Goal: Task Accomplishment & Management: Manage account settings

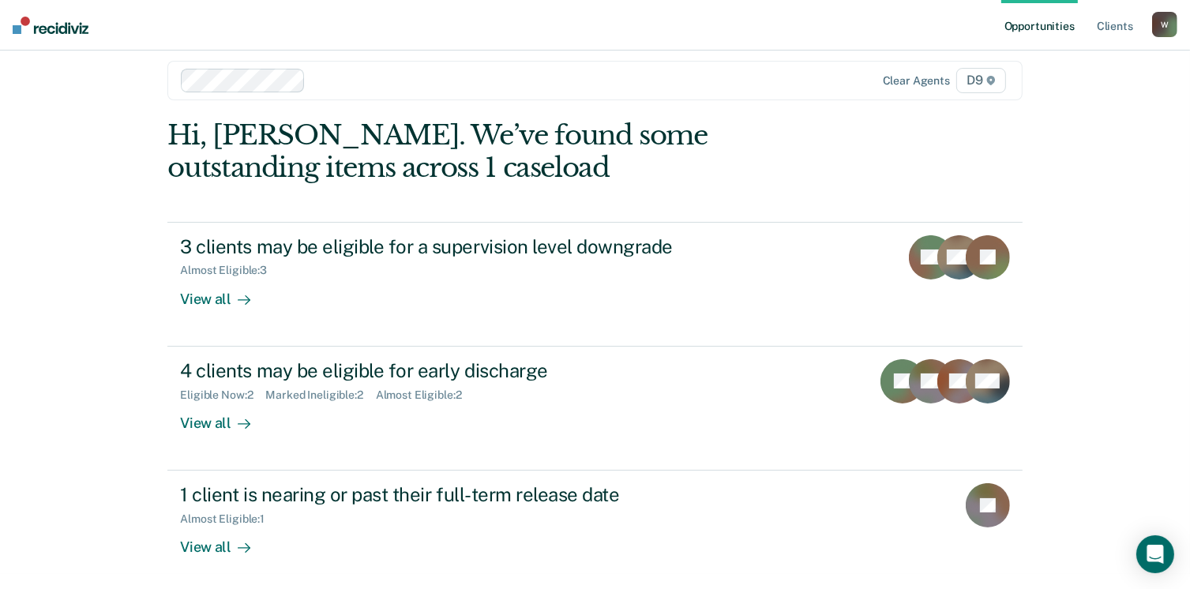
scroll to position [19, 0]
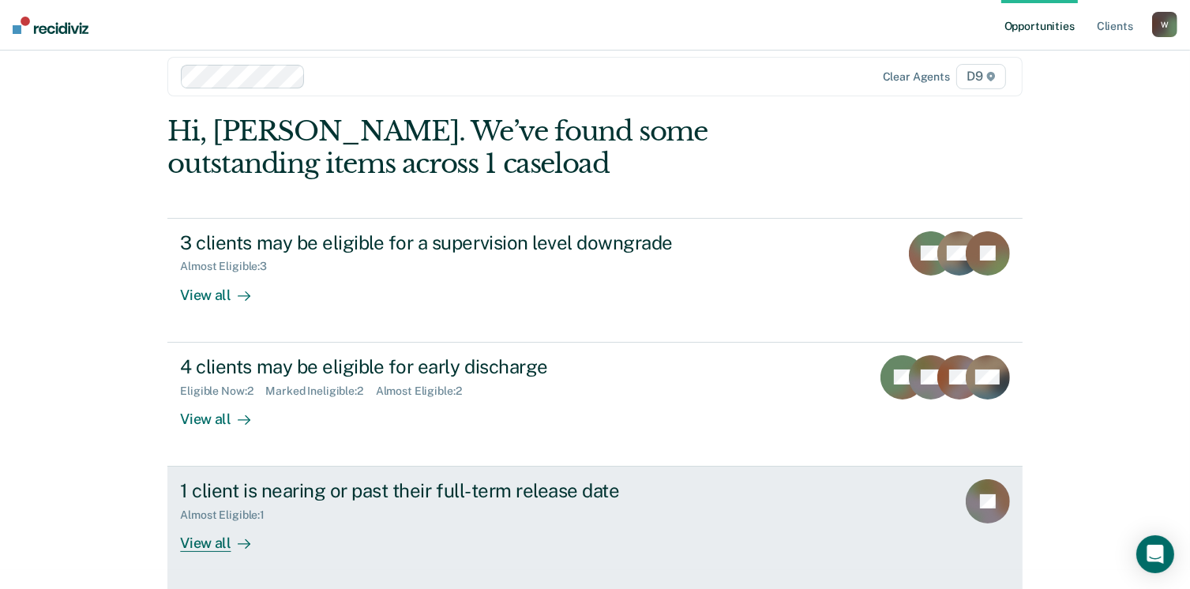
click at [190, 542] on div "View all" at bounding box center [224, 537] width 88 height 31
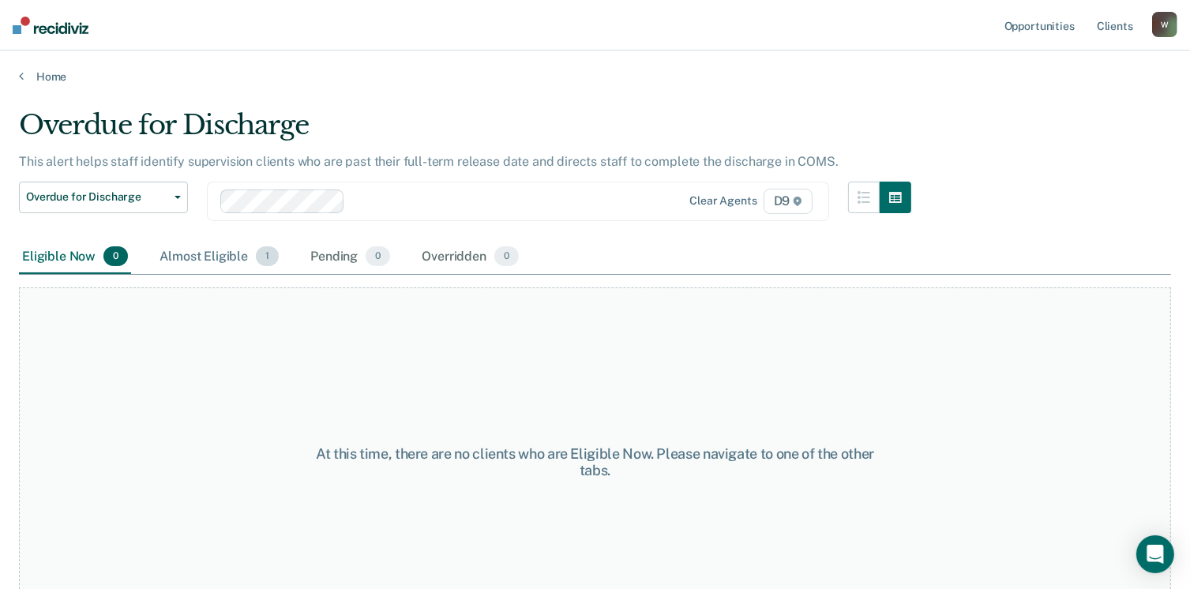
click at [204, 260] on div "Almost Eligible 1" at bounding box center [219, 257] width 126 height 35
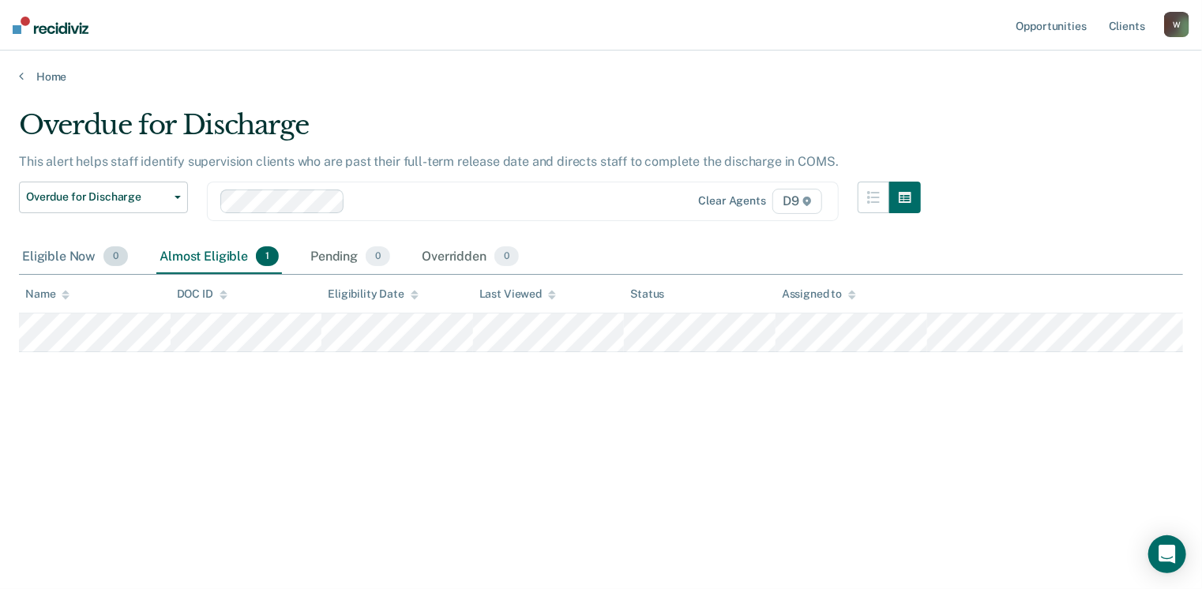
click at [66, 257] on div "Eligible Now 0" at bounding box center [75, 257] width 112 height 35
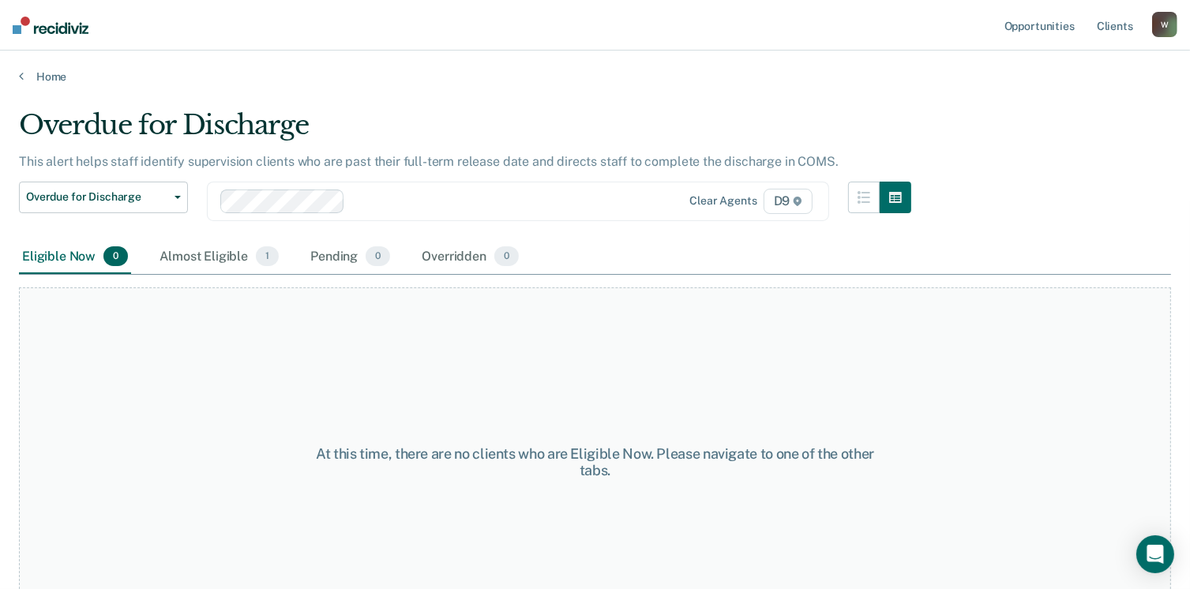
click at [44, 84] on main "Overdue for Discharge This alert helps staff identify supervision clients who a…" at bounding box center [595, 334] width 1190 height 501
click at [45, 77] on link "Home" at bounding box center [595, 76] width 1152 height 14
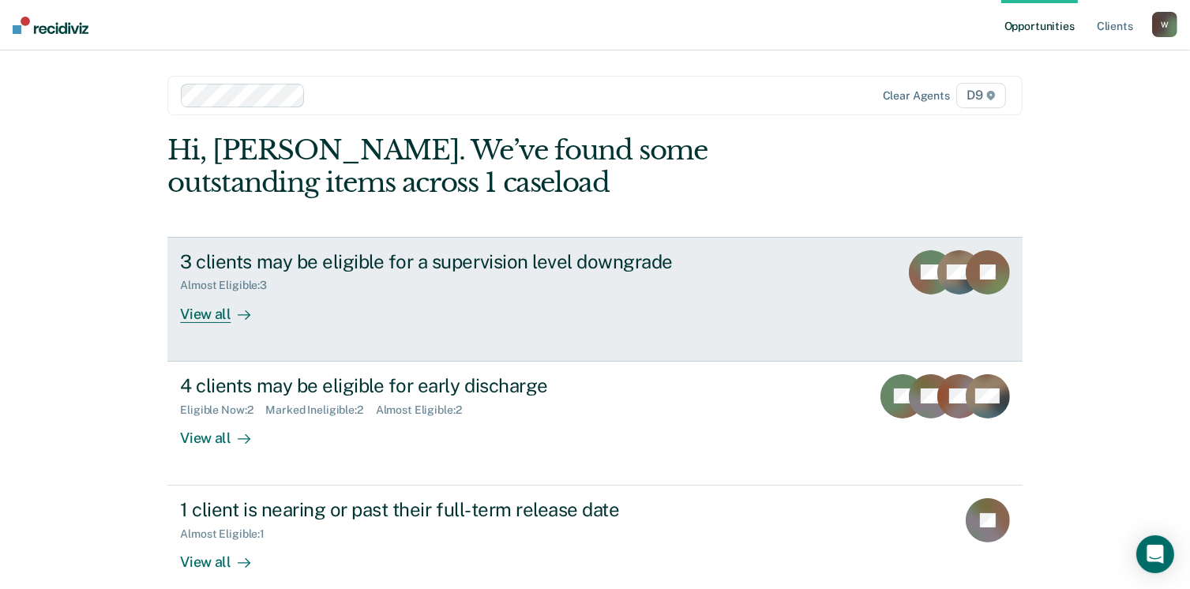
click at [204, 320] on div "View all" at bounding box center [224, 307] width 88 height 31
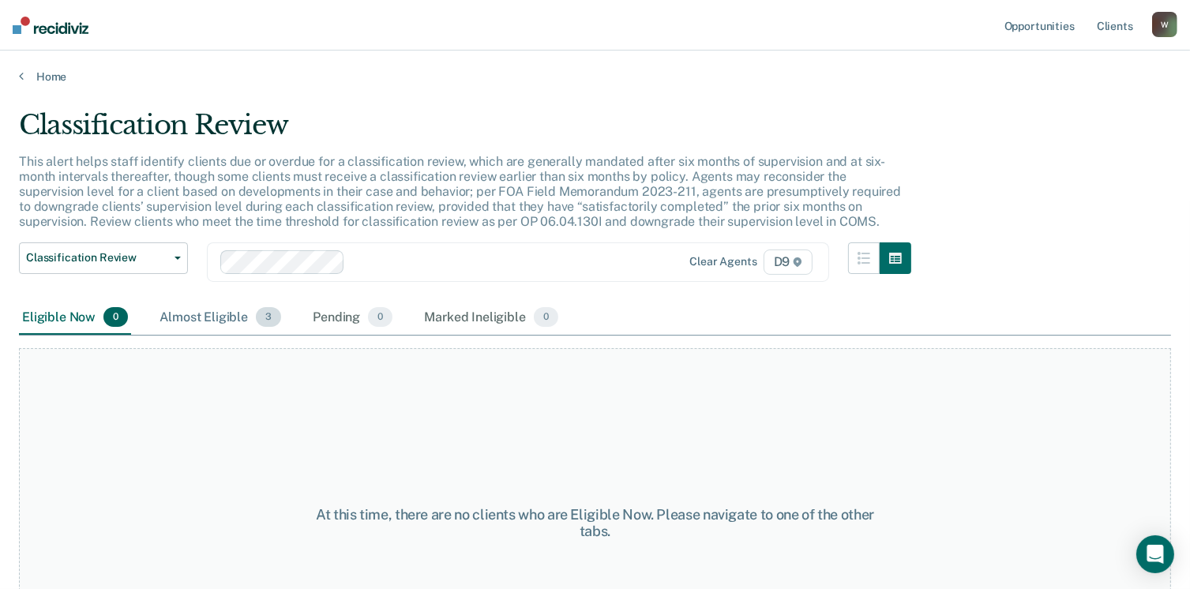
click at [198, 317] on div "Almost Eligible 3" at bounding box center [220, 318] width 128 height 35
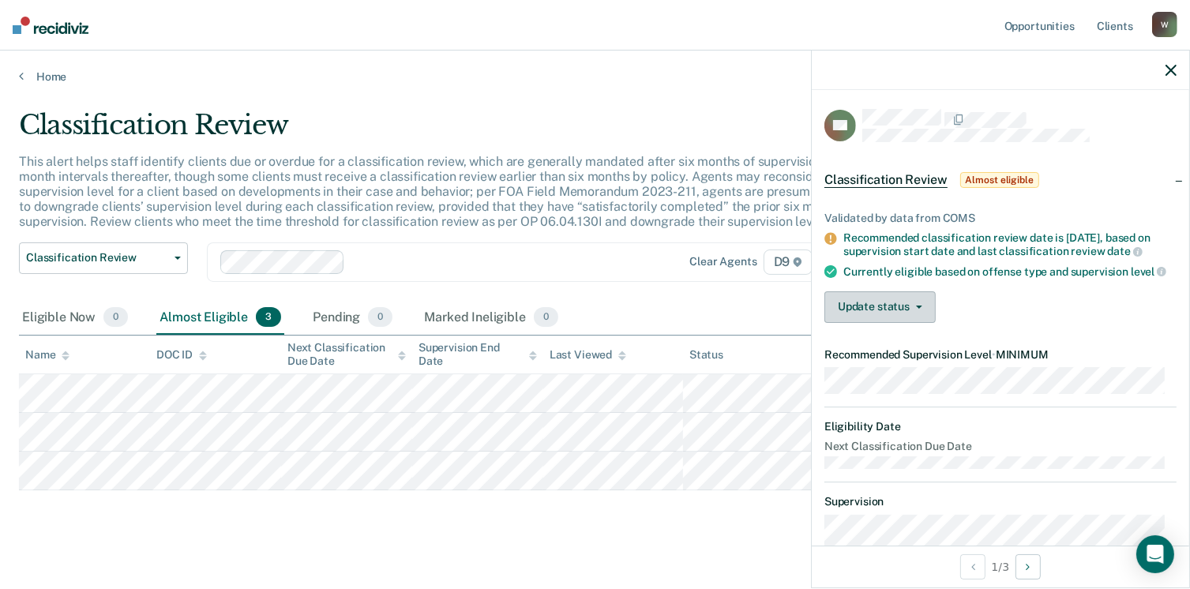
click at [918, 319] on button "Update status" at bounding box center [879, 307] width 111 height 32
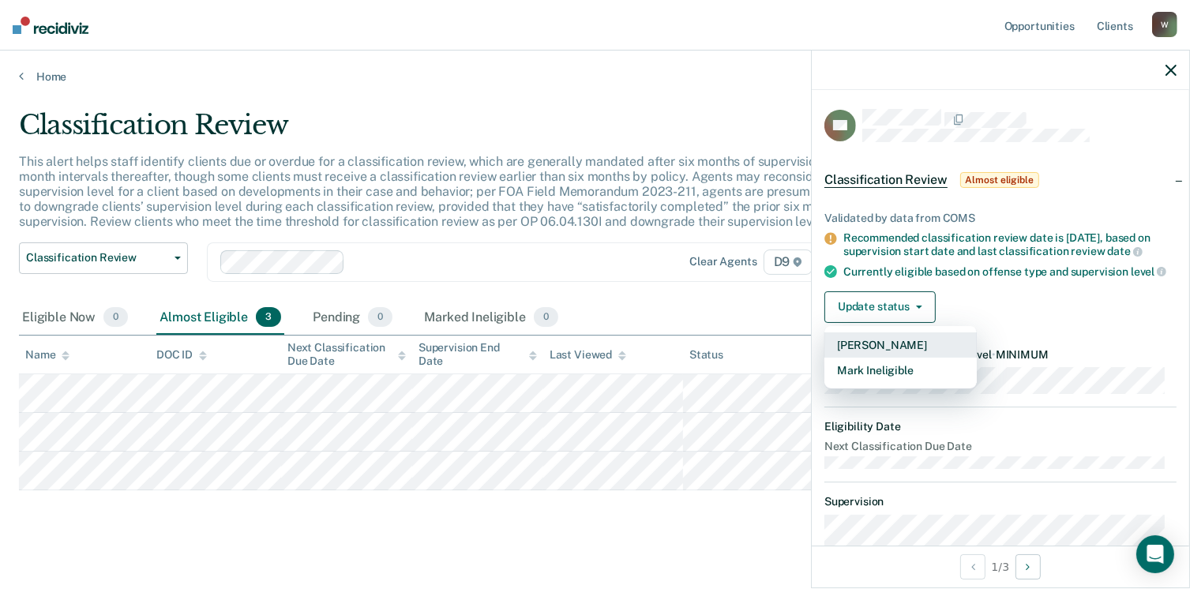
click at [906, 351] on button "[PERSON_NAME]" at bounding box center [900, 344] width 152 height 25
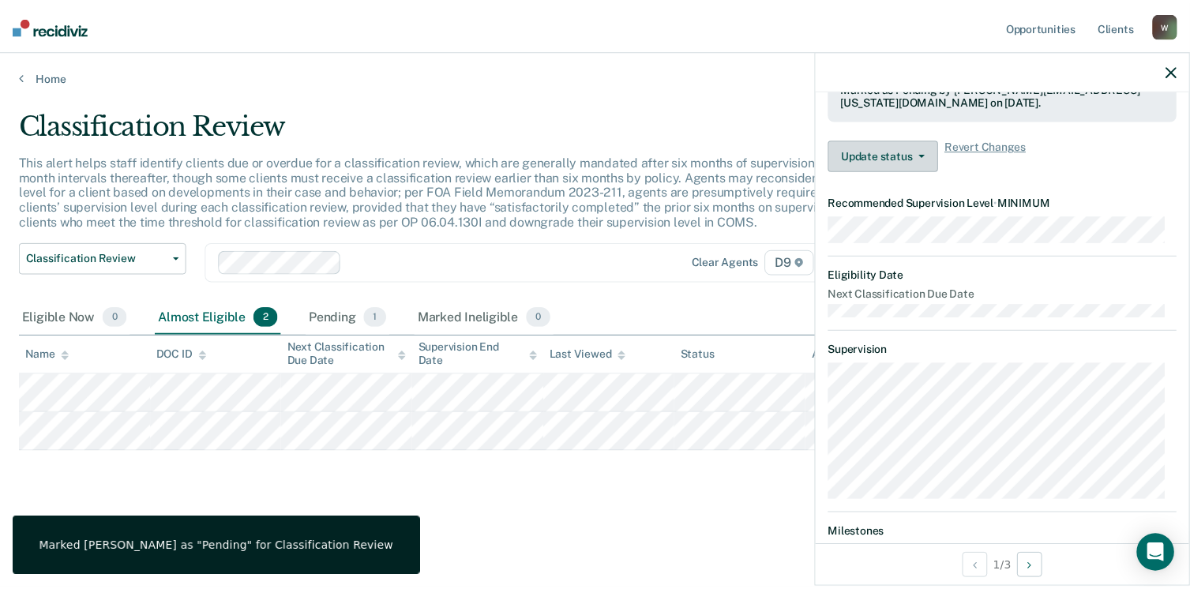
scroll to position [43, 0]
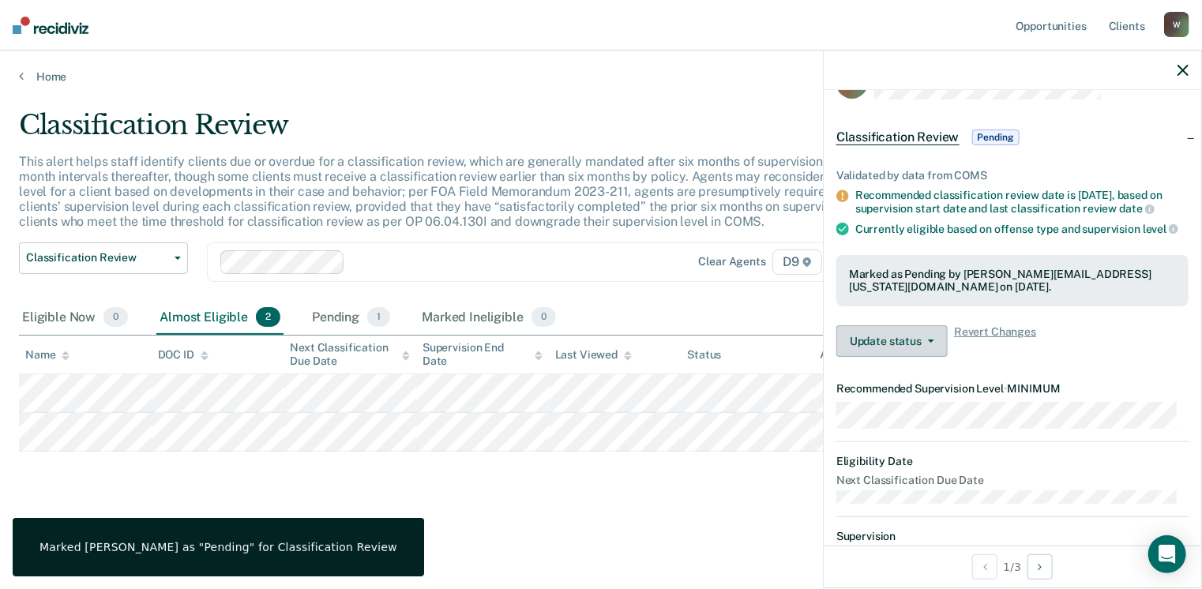
click at [925, 343] on span "button" at bounding box center [927, 340] width 13 height 3
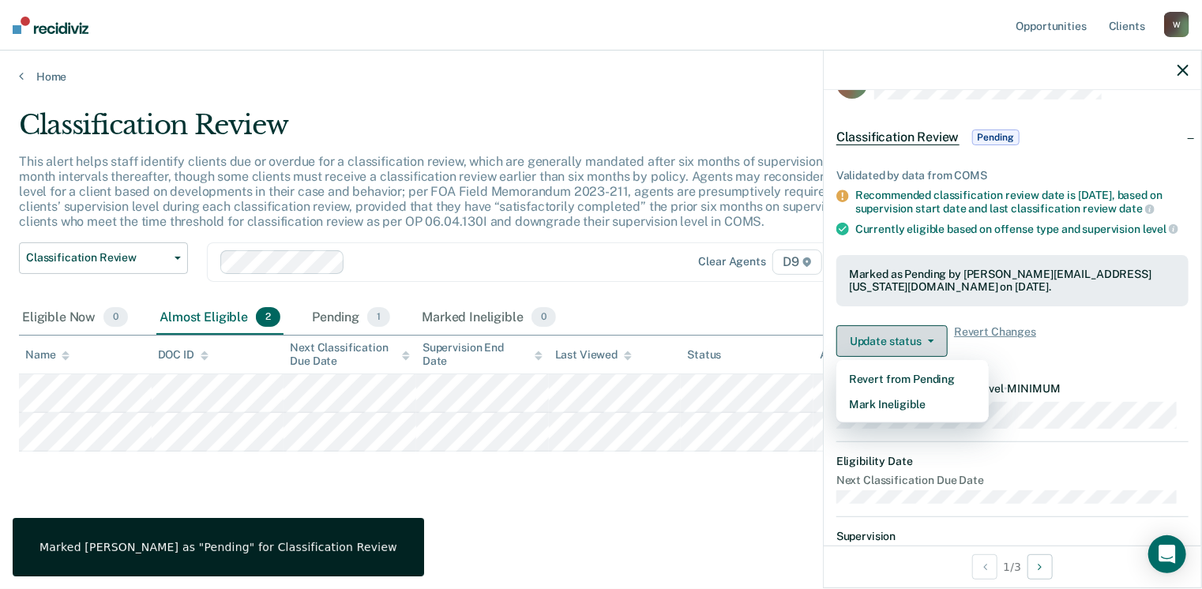
click at [925, 343] on span "button" at bounding box center [927, 340] width 13 height 3
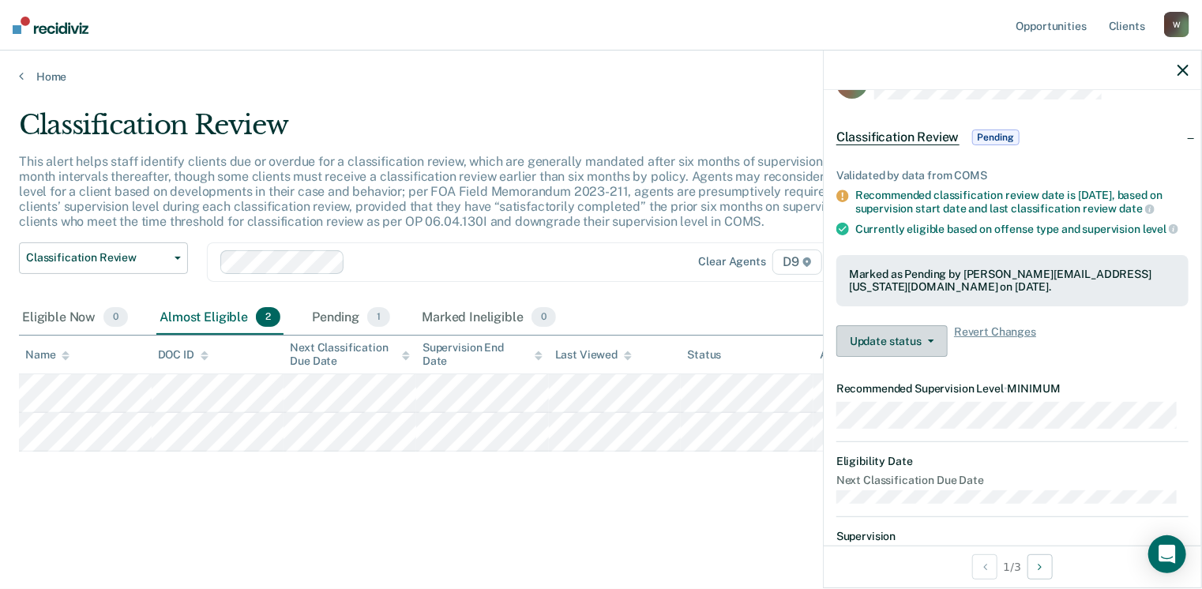
click at [925, 343] on span "button" at bounding box center [927, 340] width 13 height 3
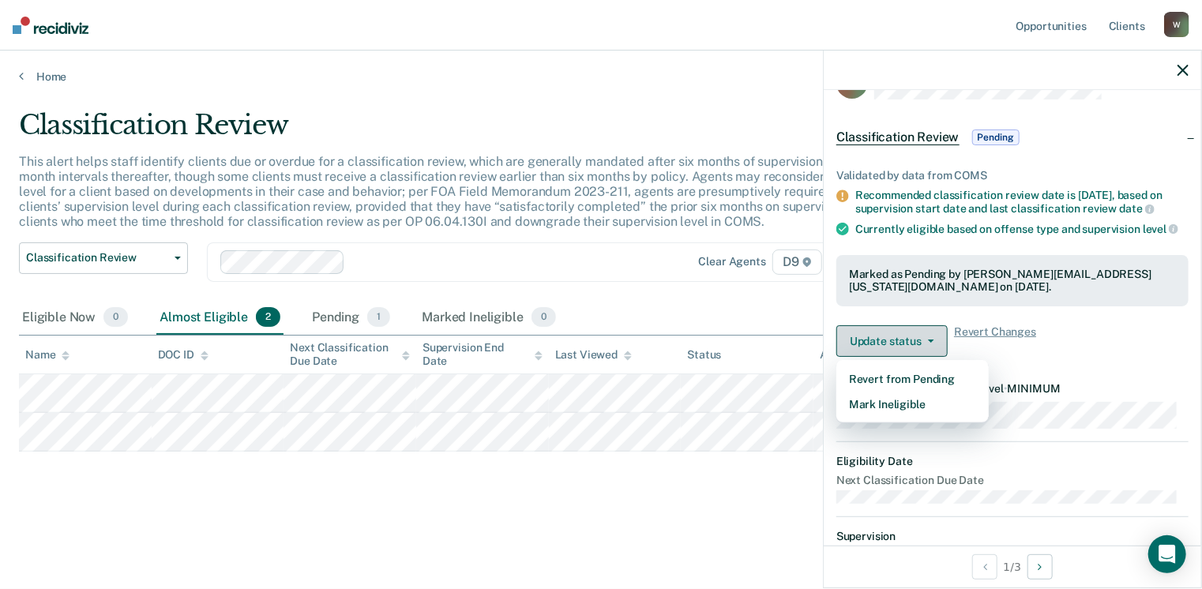
click at [925, 343] on span "button" at bounding box center [927, 340] width 13 height 3
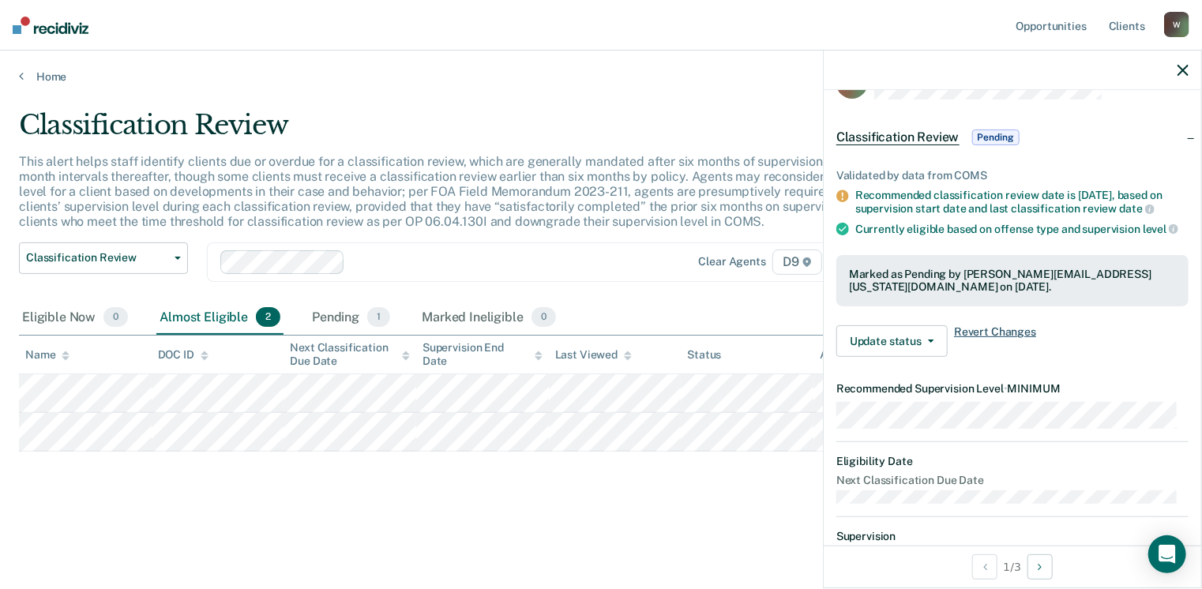
click at [1032, 357] on span "Revert Changes" at bounding box center [995, 341] width 82 height 32
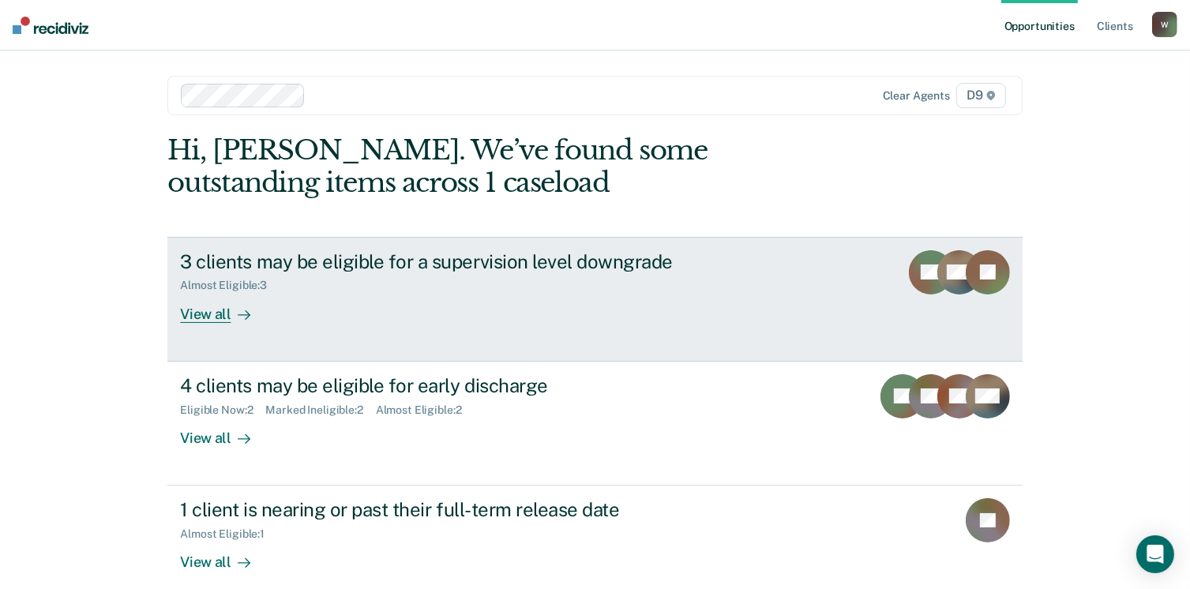
click at [221, 314] on div "View all" at bounding box center [224, 307] width 88 height 31
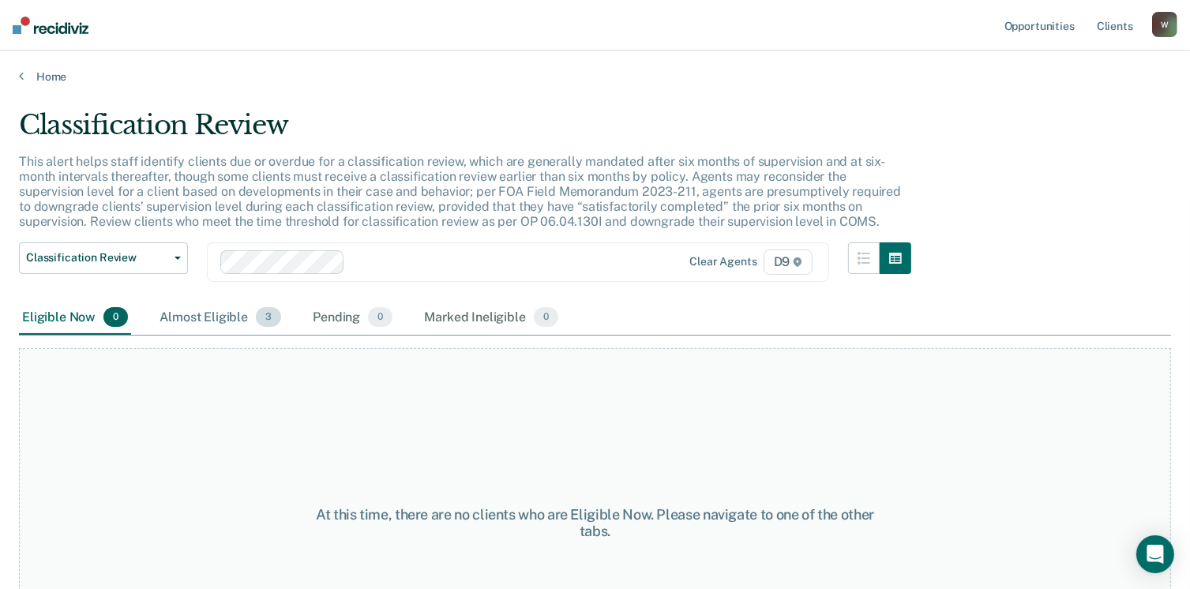
click at [201, 320] on div "Almost Eligible 3" at bounding box center [220, 318] width 128 height 35
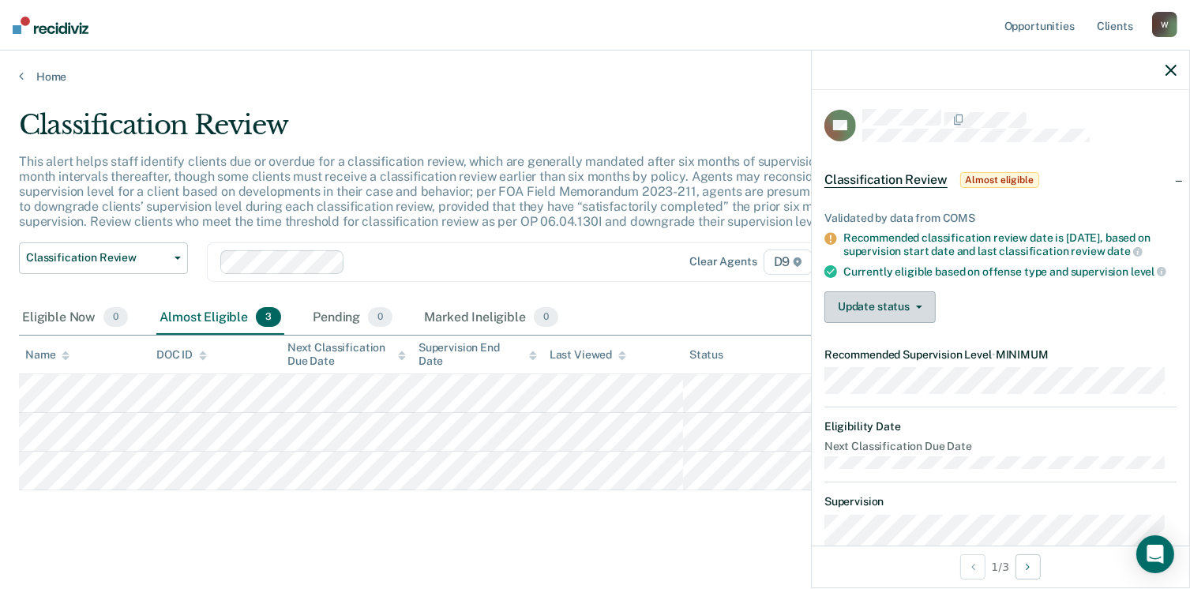
click at [919, 320] on button "Update status" at bounding box center [879, 307] width 111 height 32
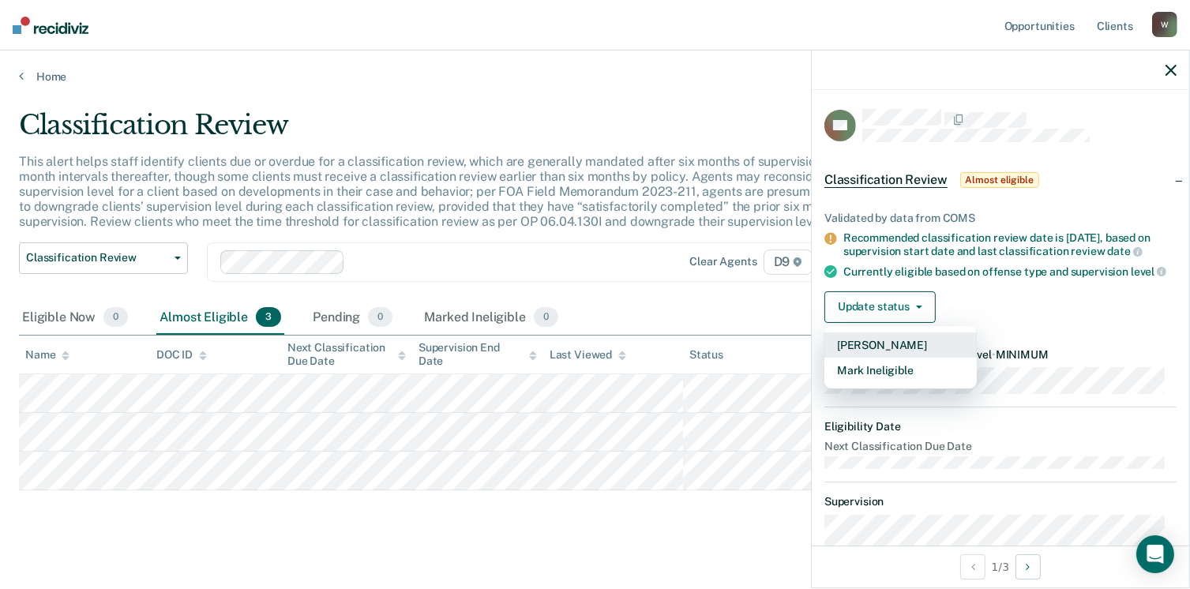
click at [894, 349] on button "[PERSON_NAME]" at bounding box center [900, 344] width 152 height 25
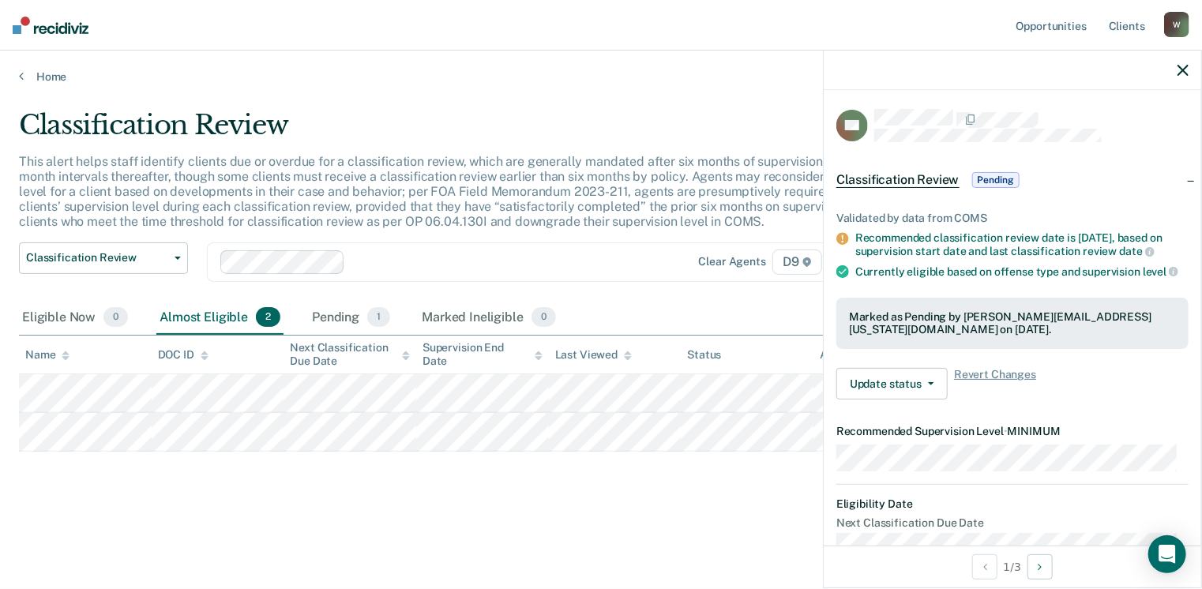
click at [606, 503] on div "Classification Review This alert helps staff identify clients due or overdue fo…" at bounding box center [601, 315] width 1164 height 412
click at [1183, 68] on icon "button" at bounding box center [1182, 70] width 11 height 11
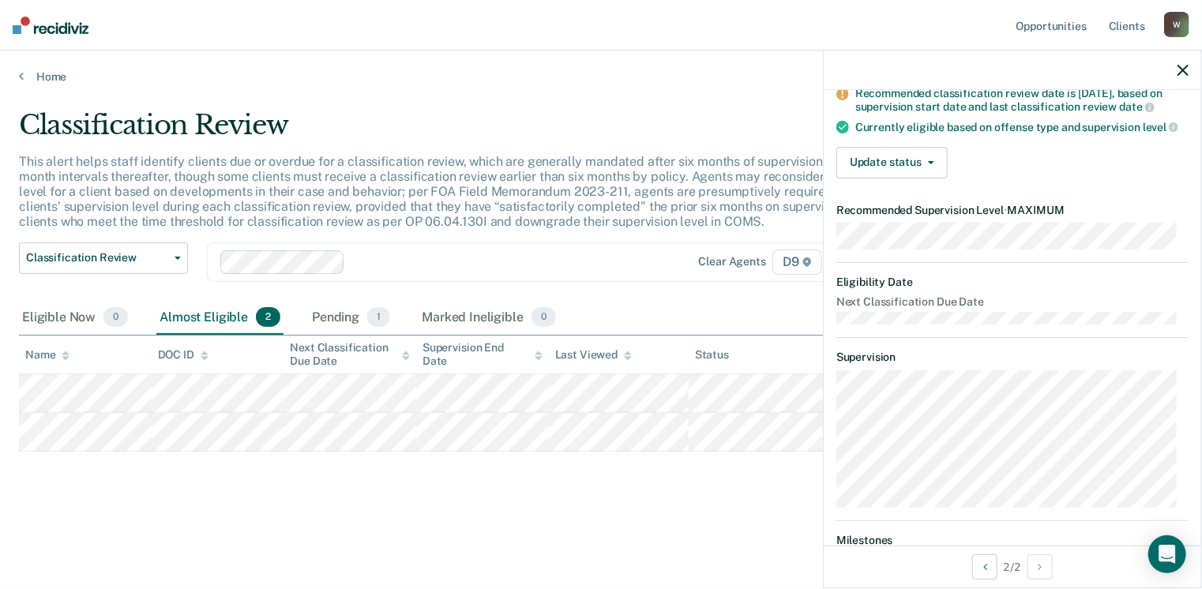
scroll to position [158, 0]
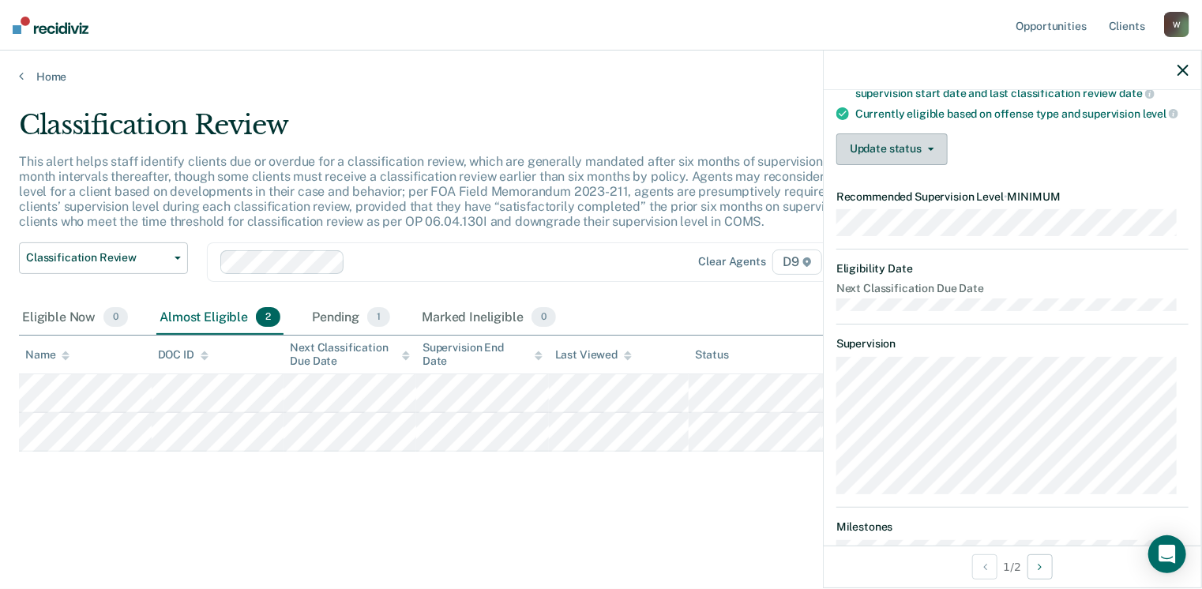
click at [932, 165] on button "Update status" at bounding box center [891, 149] width 111 height 32
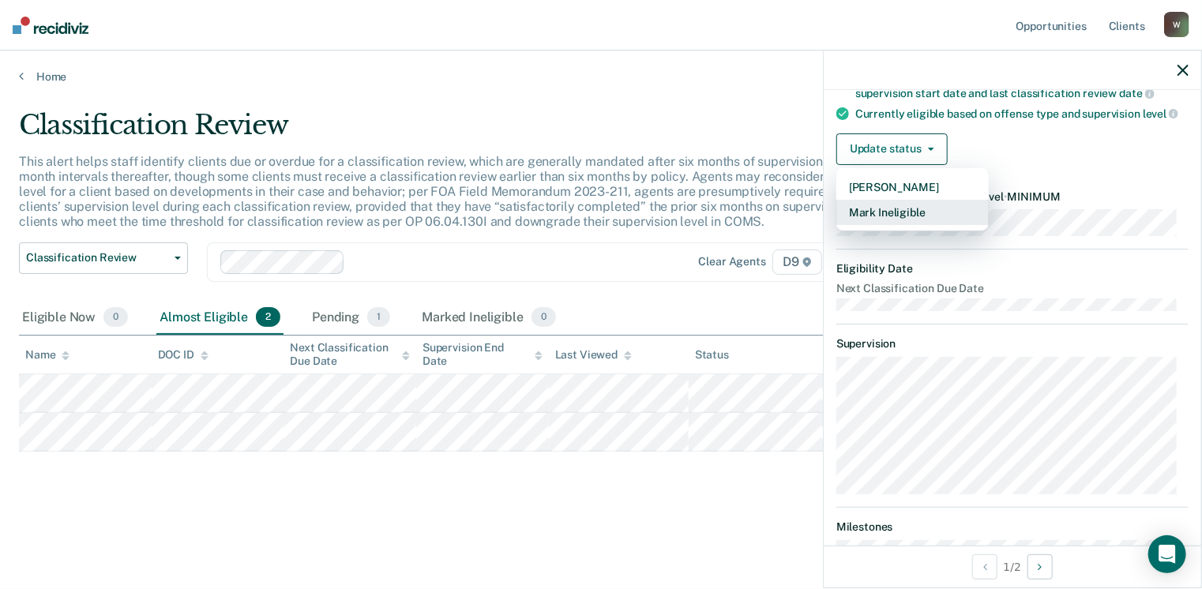
click at [903, 225] on button "Mark Ineligible" at bounding box center [912, 212] width 152 height 25
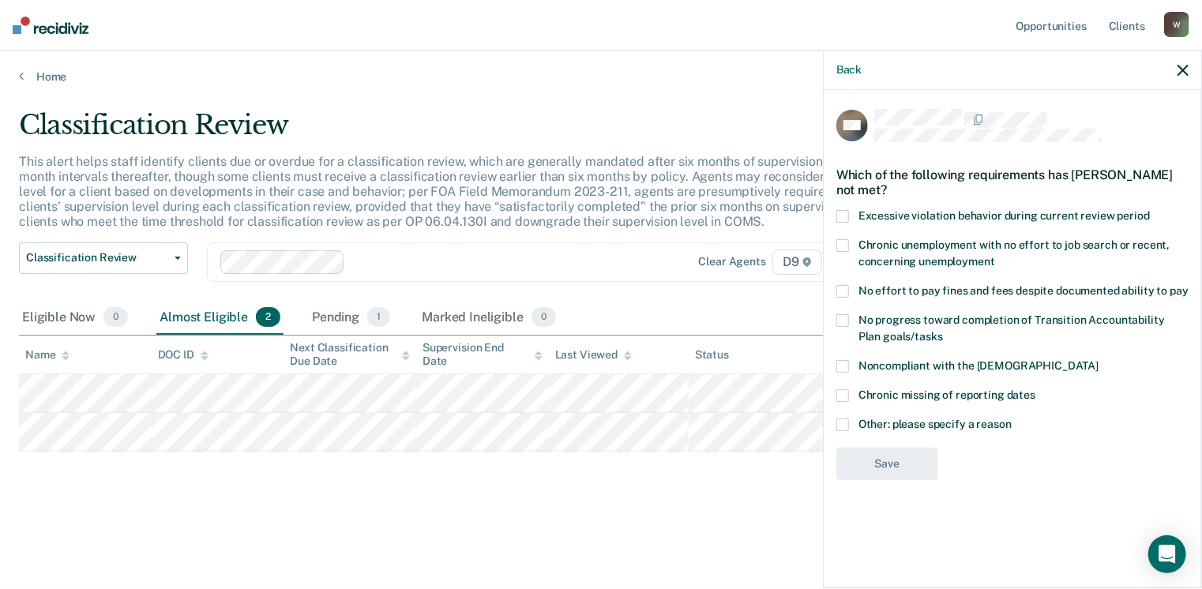
click at [846, 365] on span at bounding box center [842, 366] width 13 height 13
click at [1098, 360] on input "Noncompliant with the order of supervision" at bounding box center [1098, 360] width 0 height 0
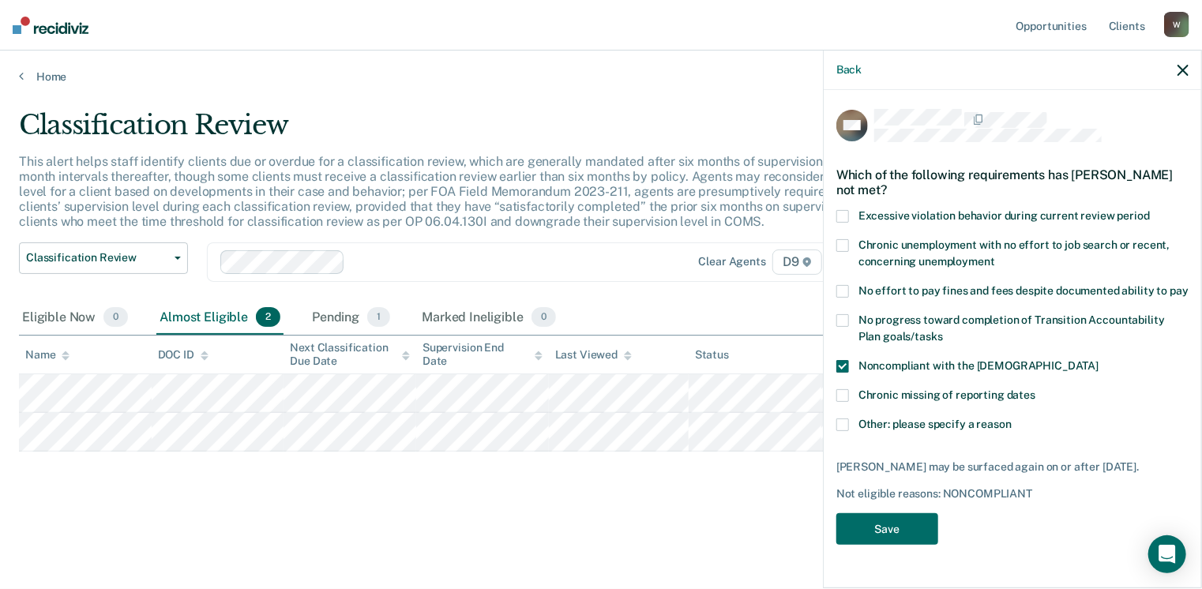
click at [843, 431] on label "Other: please specify a reason" at bounding box center [1012, 426] width 352 height 17
click at [1011, 418] on input "Other: please specify a reason" at bounding box center [1011, 418] width 0 height 0
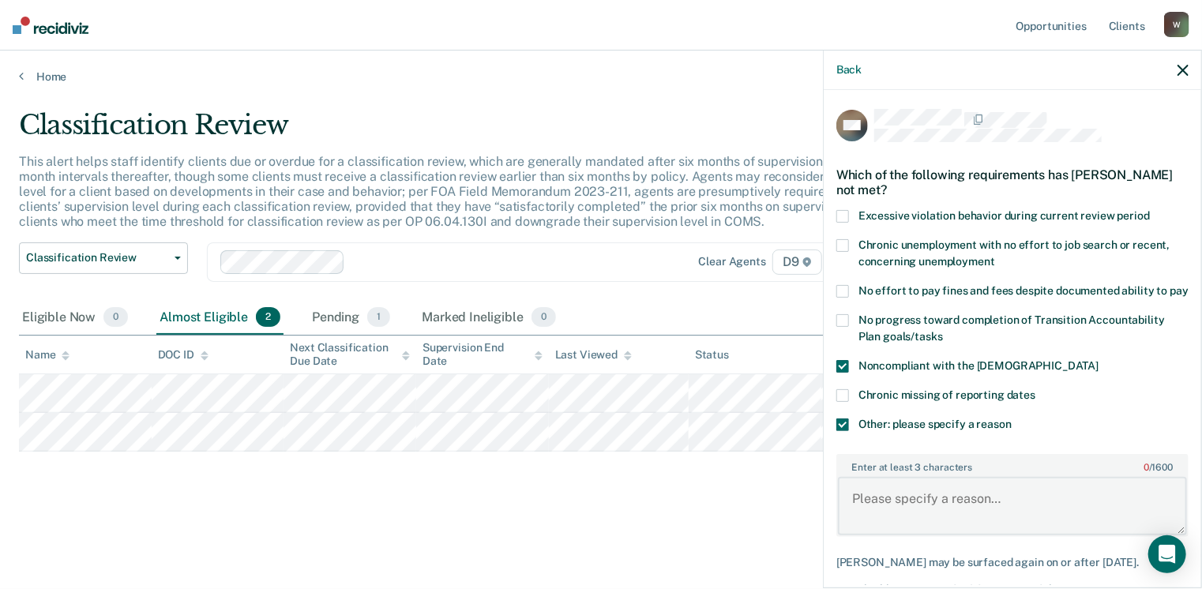
click at [874, 512] on textarea "Enter at least 3 characters 0 / 1600" at bounding box center [1012, 506] width 349 height 58
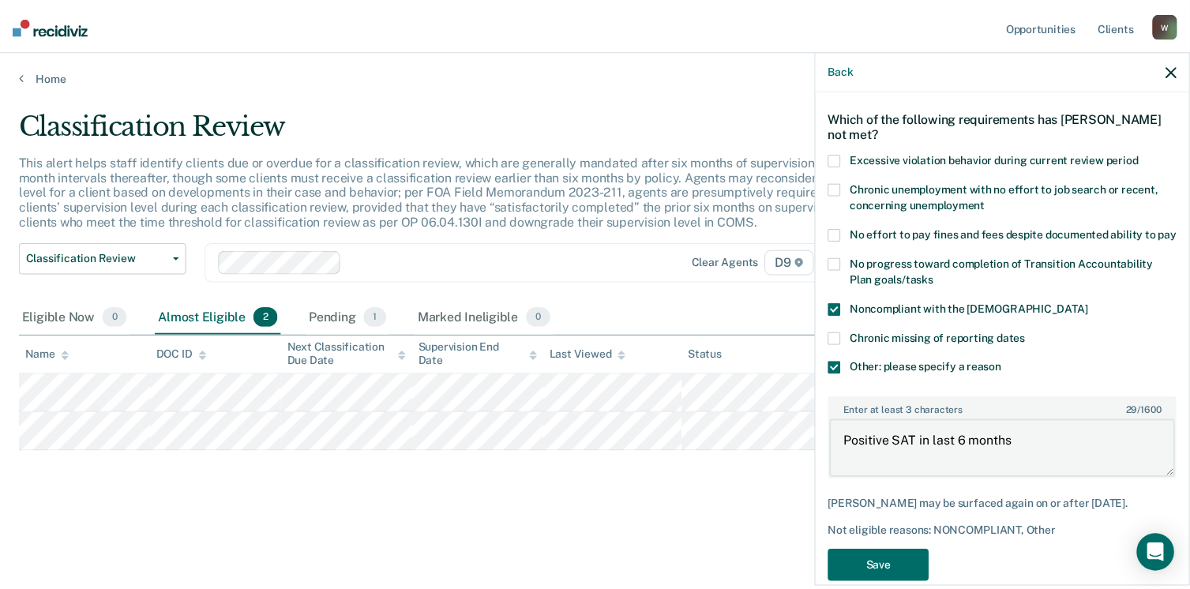
scroll to position [97, 0]
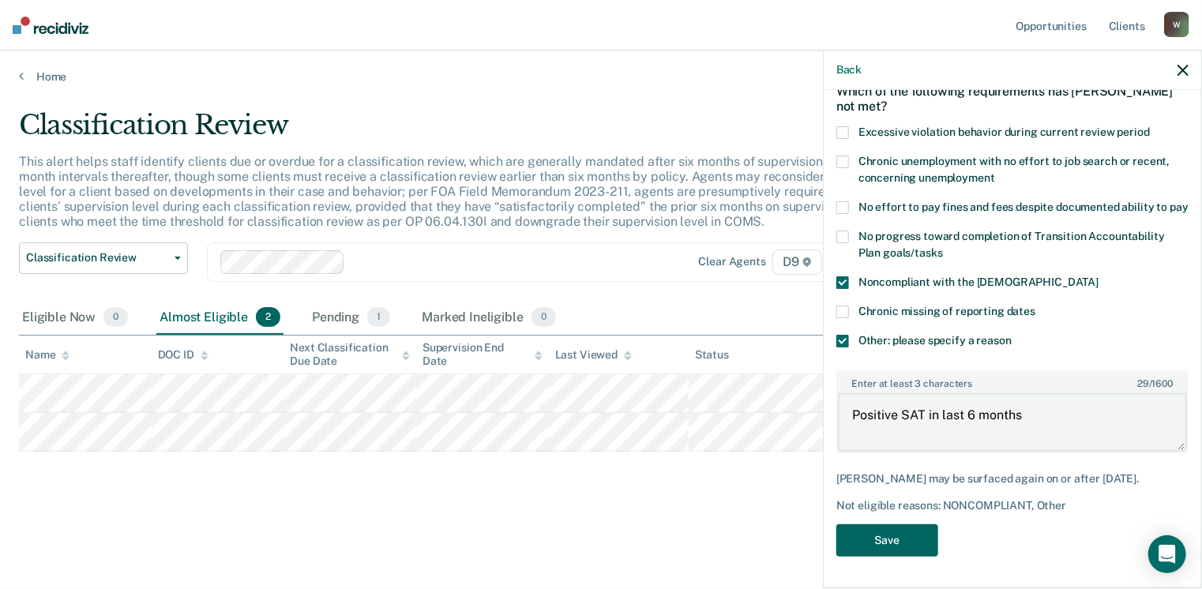
type textarea "Positive SAT in last 6 months"
click at [922, 537] on button "Save" at bounding box center [887, 540] width 102 height 32
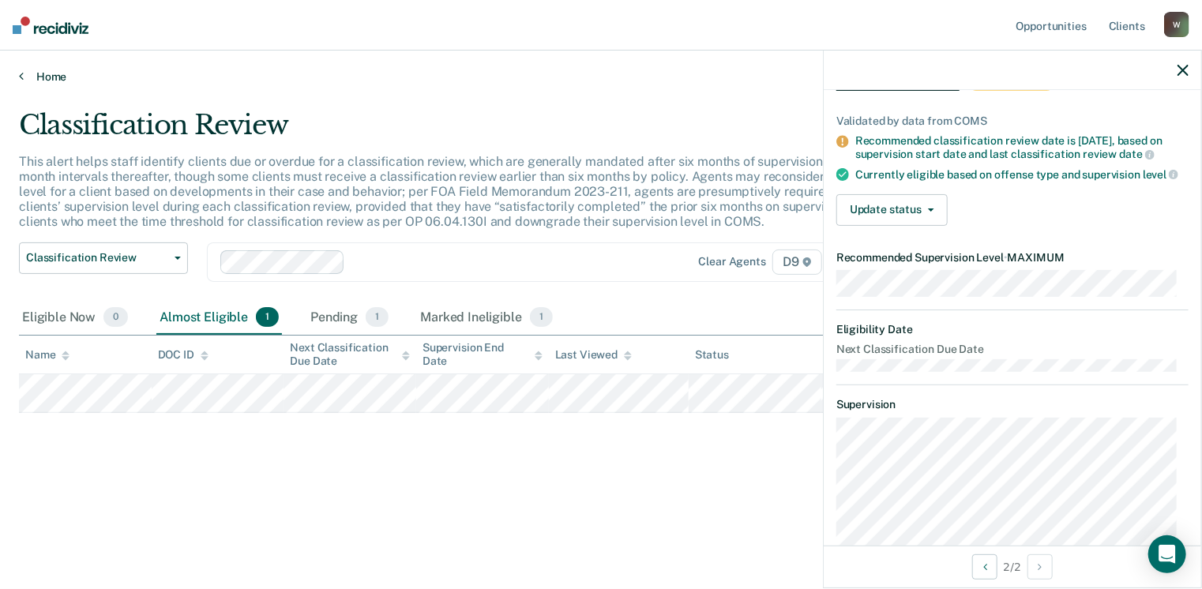
click at [56, 80] on link "Home" at bounding box center [601, 76] width 1164 height 14
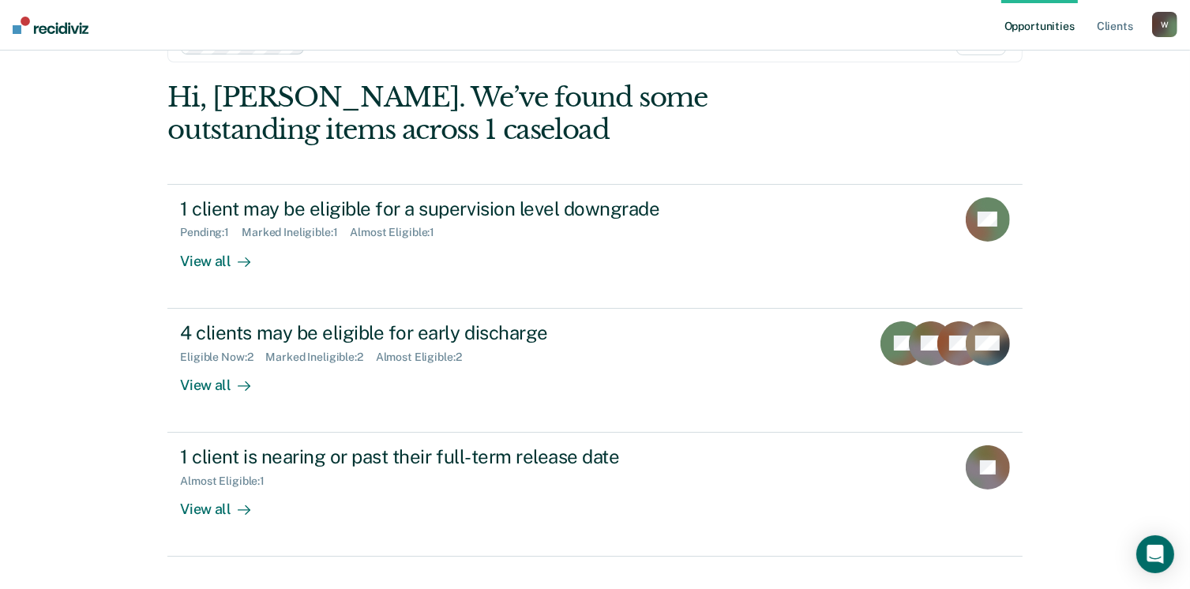
scroll to position [79, 0]
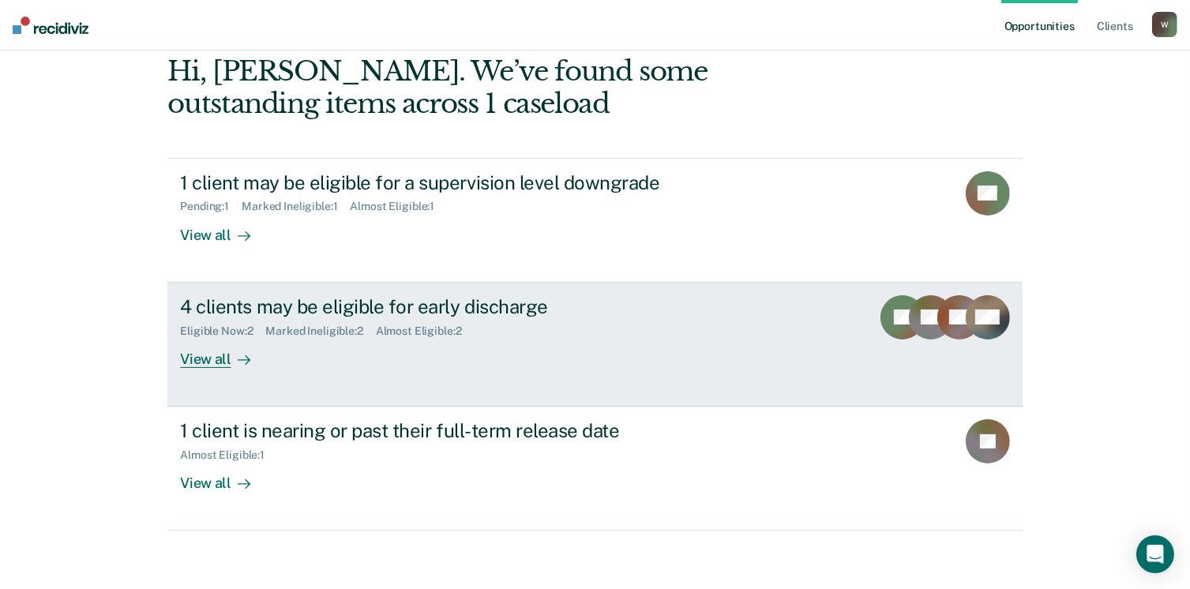
click at [202, 355] on div "View all" at bounding box center [224, 352] width 88 height 31
